Goal: Transaction & Acquisition: Purchase product/service

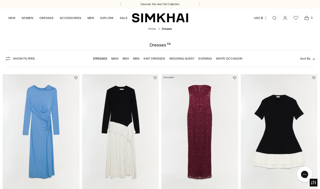
scroll to position [3, 0]
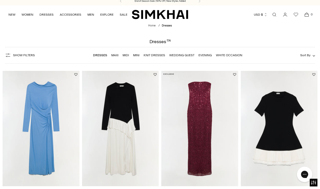
click at [179, 56] on link "Wedding Guest" at bounding box center [181, 55] width 25 height 4
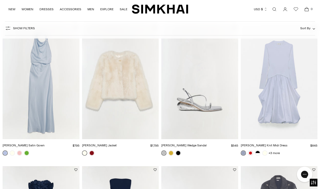
scroll to position [190, 0]
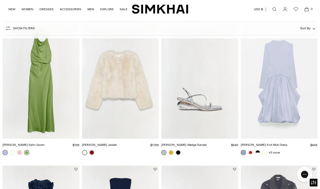
click at [26, 154] on link at bounding box center [26, 152] width 5 height 5
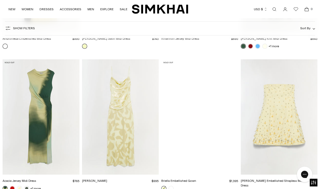
scroll to position [1888, 0]
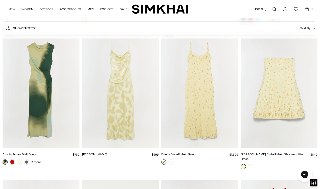
click at [0, 0] on img "Briella Embellished Gown" at bounding box center [0, 0] width 0 height 0
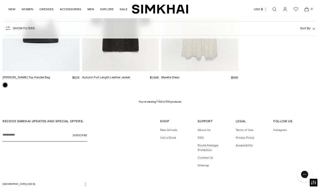
scroll to position [3688, 0]
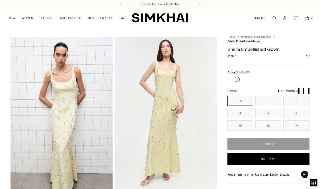
click at [156, 102] on img at bounding box center [166, 113] width 102 height 153
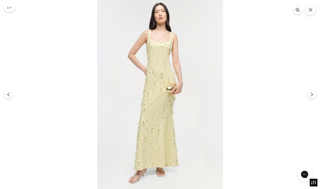
click at [163, 76] on img at bounding box center [160, 94] width 126 height 189
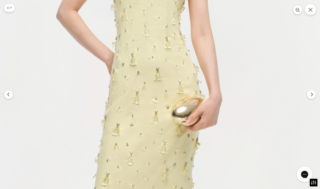
click at [163, 76] on img at bounding box center [154, 130] width 378 height 567
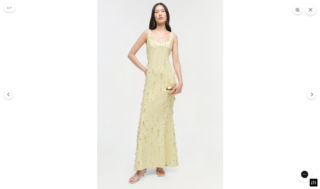
click at [259, 57] on div at bounding box center [160, 94] width 320 height 189
